Goal: Navigation & Orientation: Find specific page/section

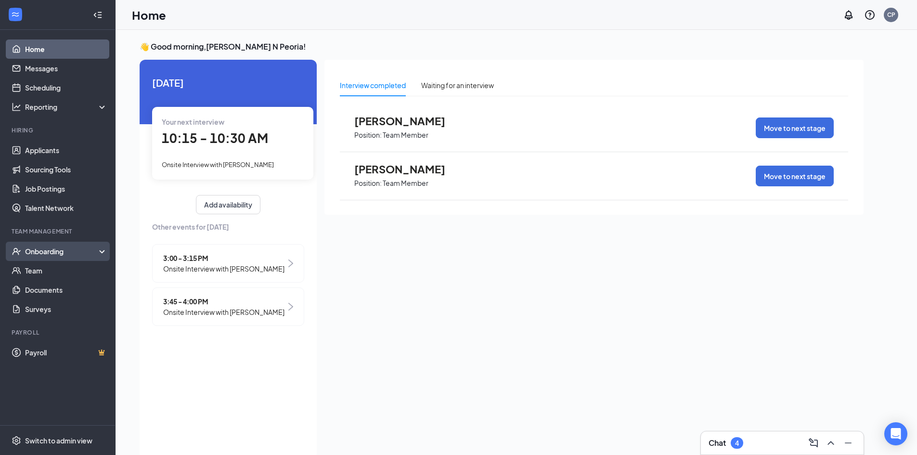
click at [64, 247] on div "Onboarding" at bounding box center [62, 252] width 74 height 10
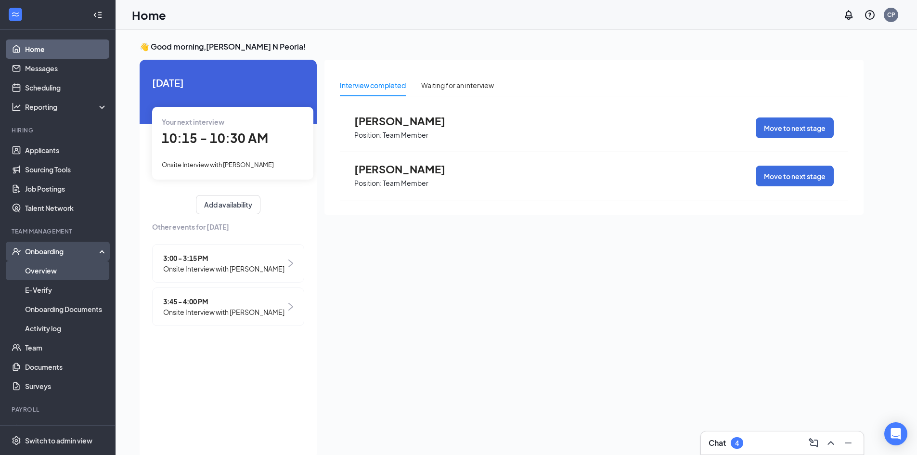
click at [64, 273] on link "Overview" at bounding box center [66, 270] width 82 height 19
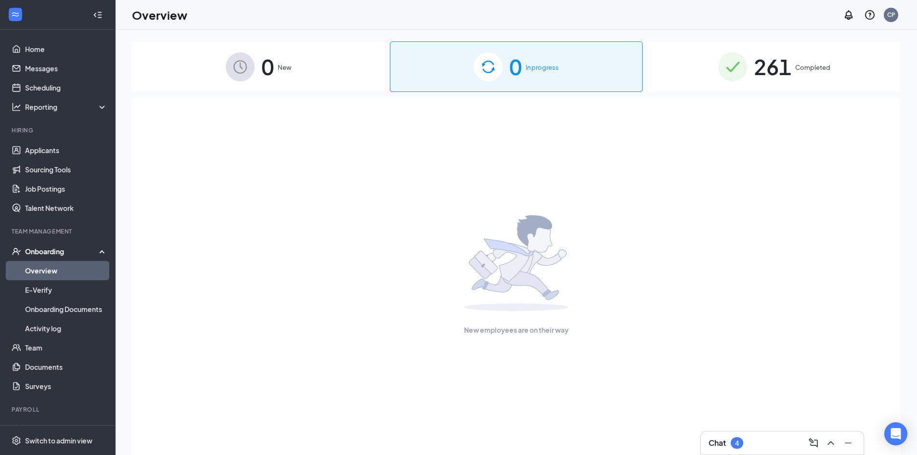
click at [695, 59] on div "261 Completed" at bounding box center [774, 66] width 253 height 51
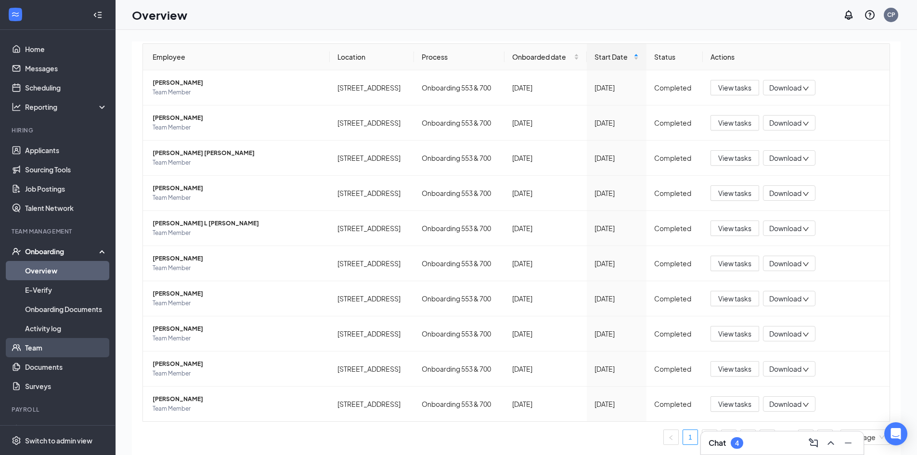
click at [52, 351] on link "Team" at bounding box center [66, 347] width 82 height 19
